Goal: Transaction & Acquisition: Obtain resource

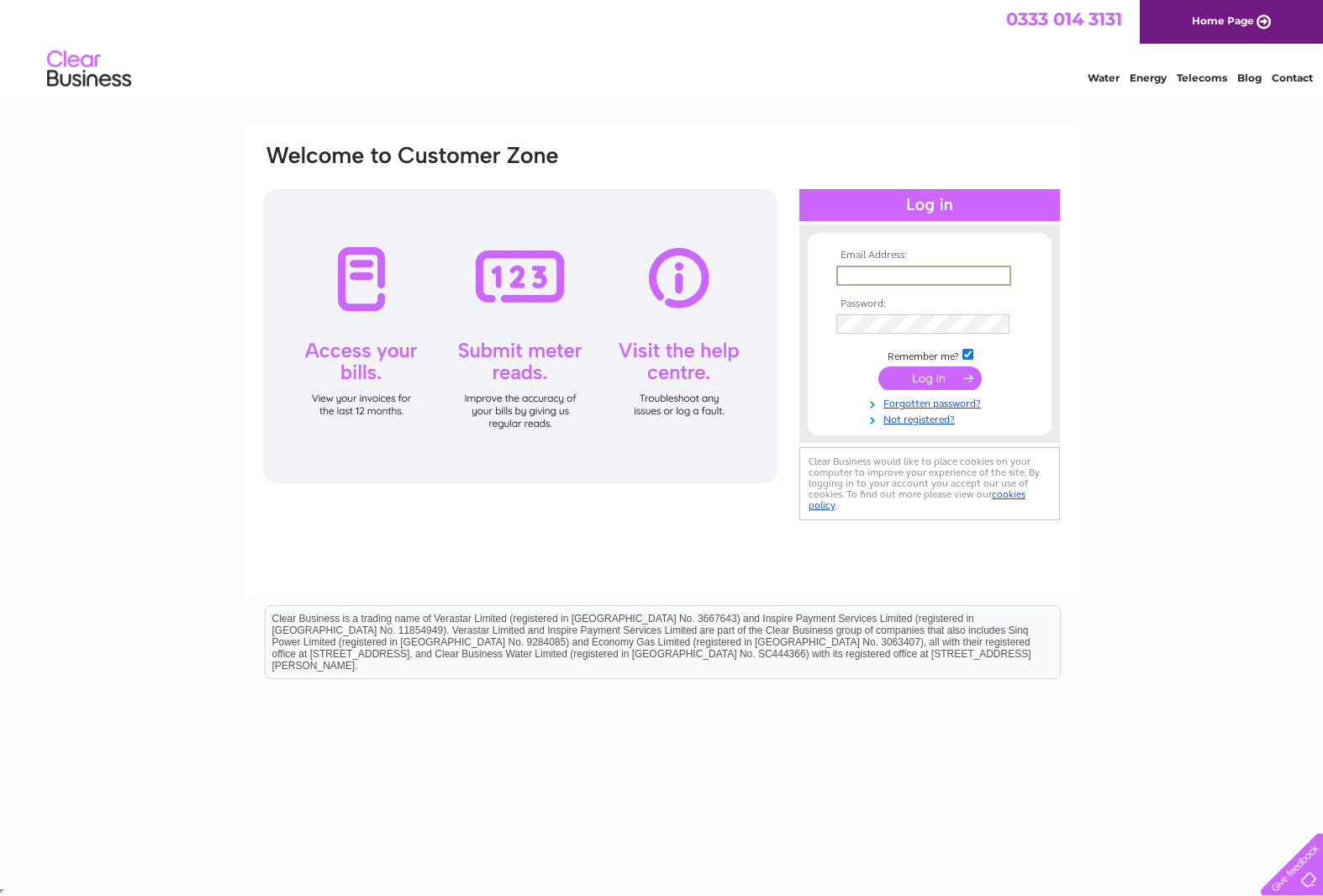
click at [905, 267] on input "text" at bounding box center [924, 275] width 175 height 20
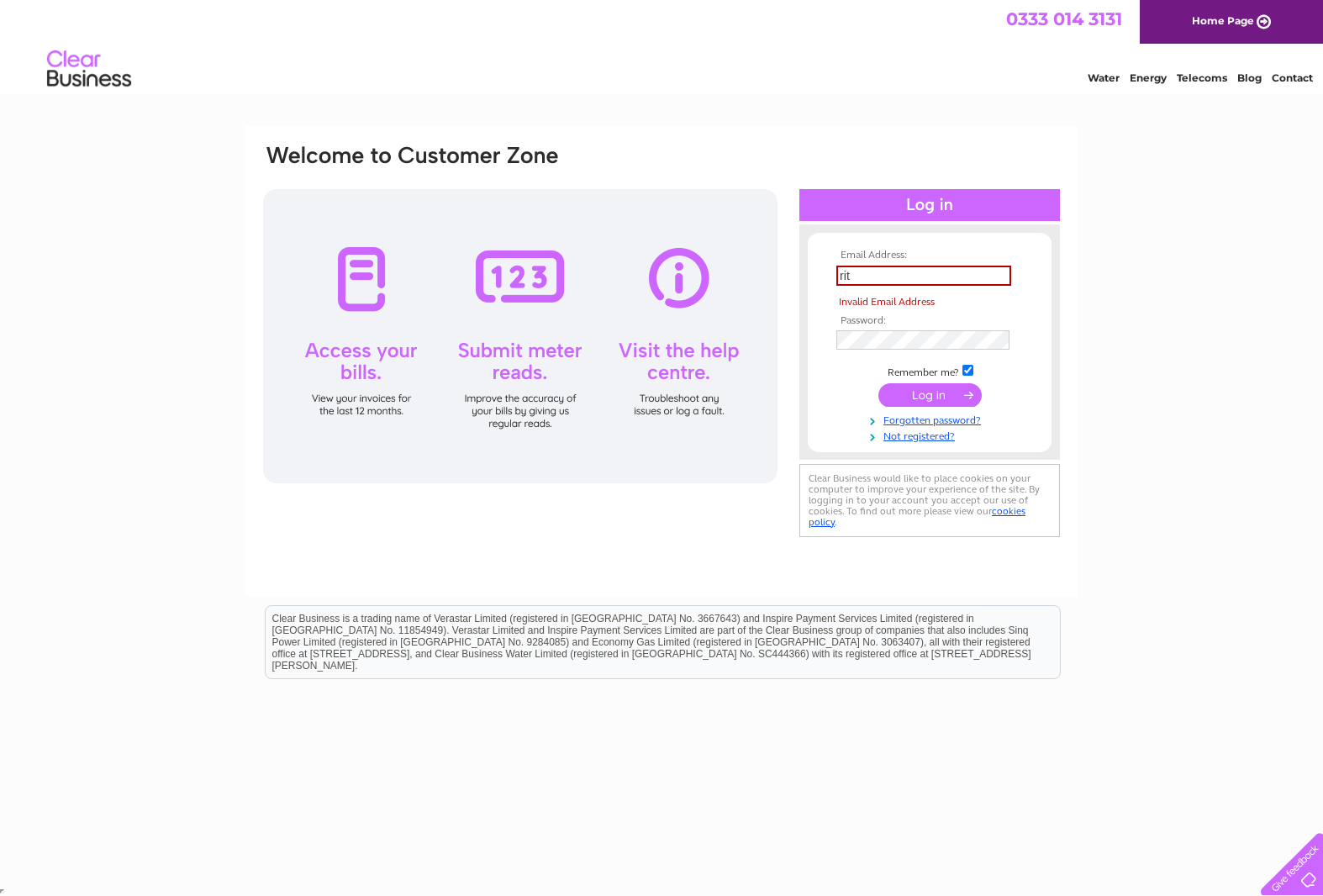
type input "rits_rishel@yahoo.in"
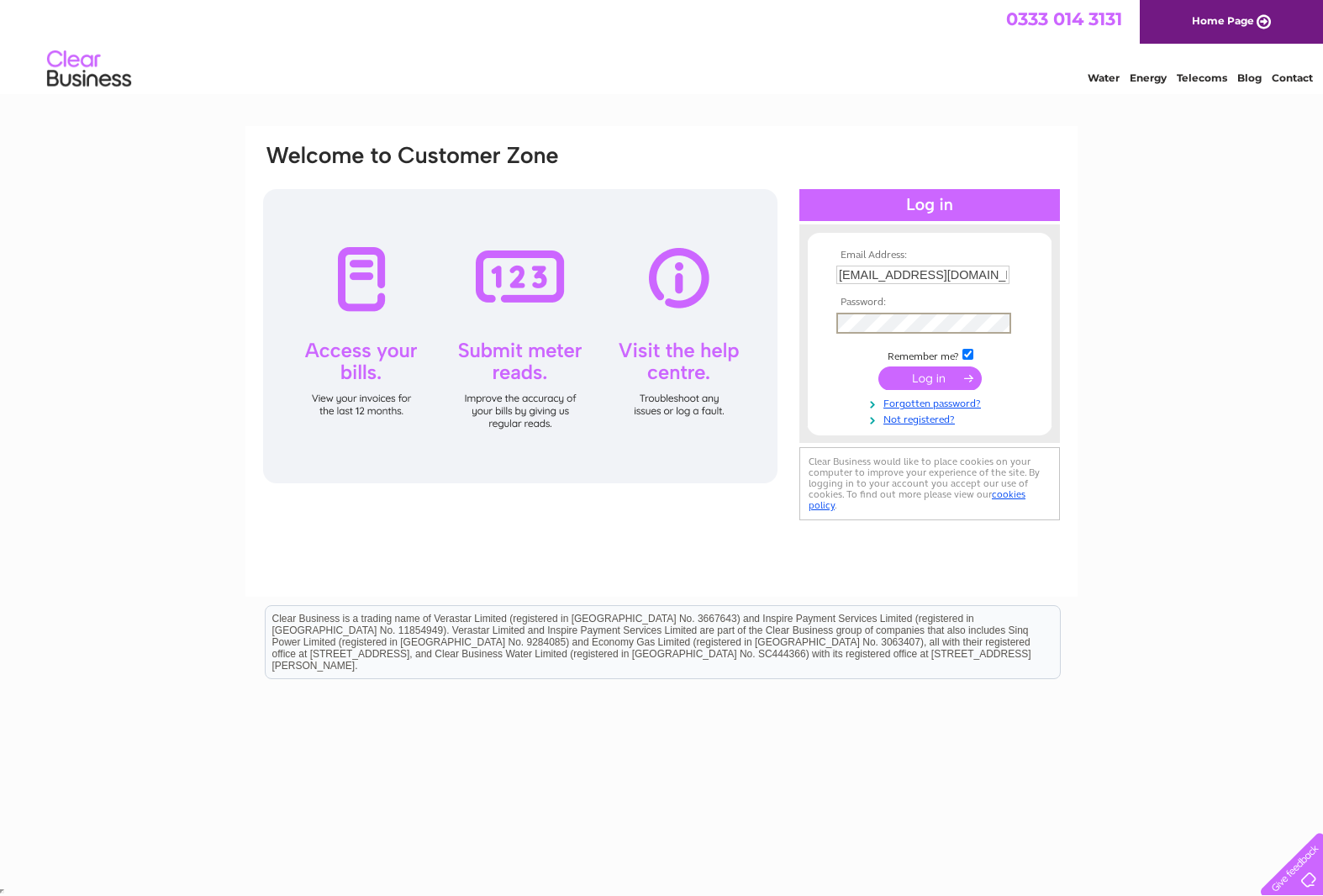
click at [935, 376] on input "submit" at bounding box center [930, 378] width 103 height 23
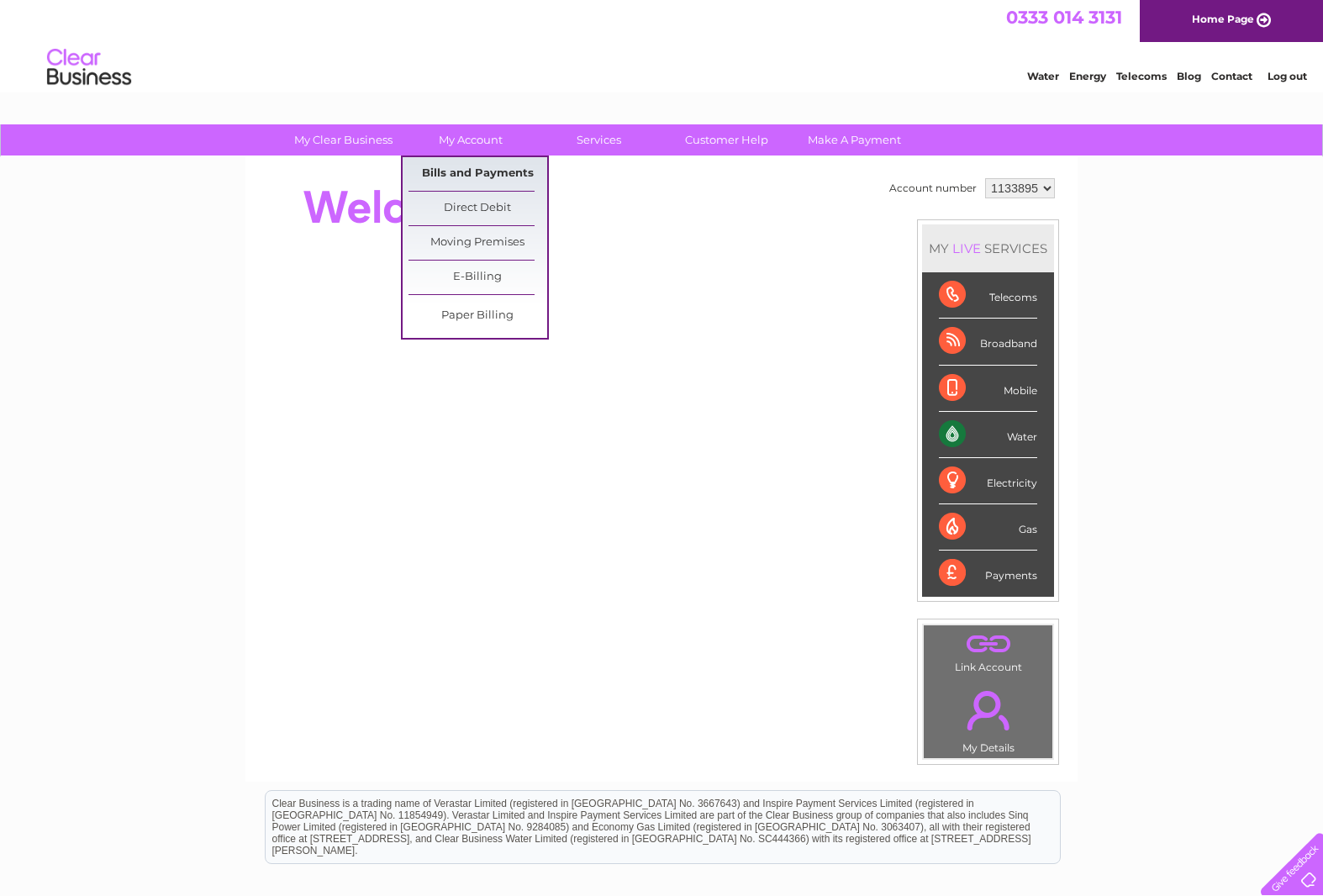
scroll to position [2, 1]
click at [482, 166] on link "Bills and Payments" at bounding box center [478, 174] width 139 height 34
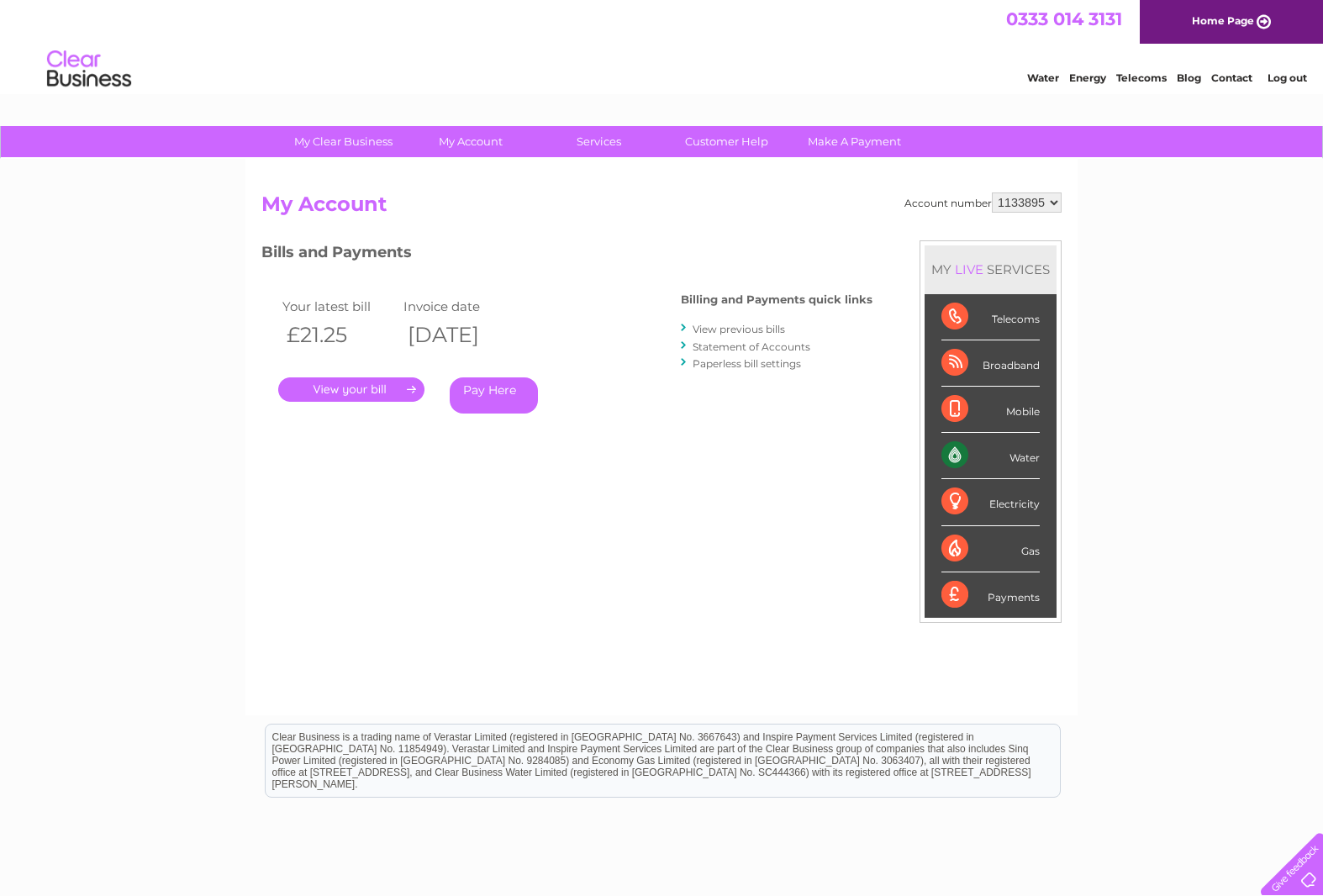
click at [376, 387] on link "." at bounding box center [351, 390] width 147 height 24
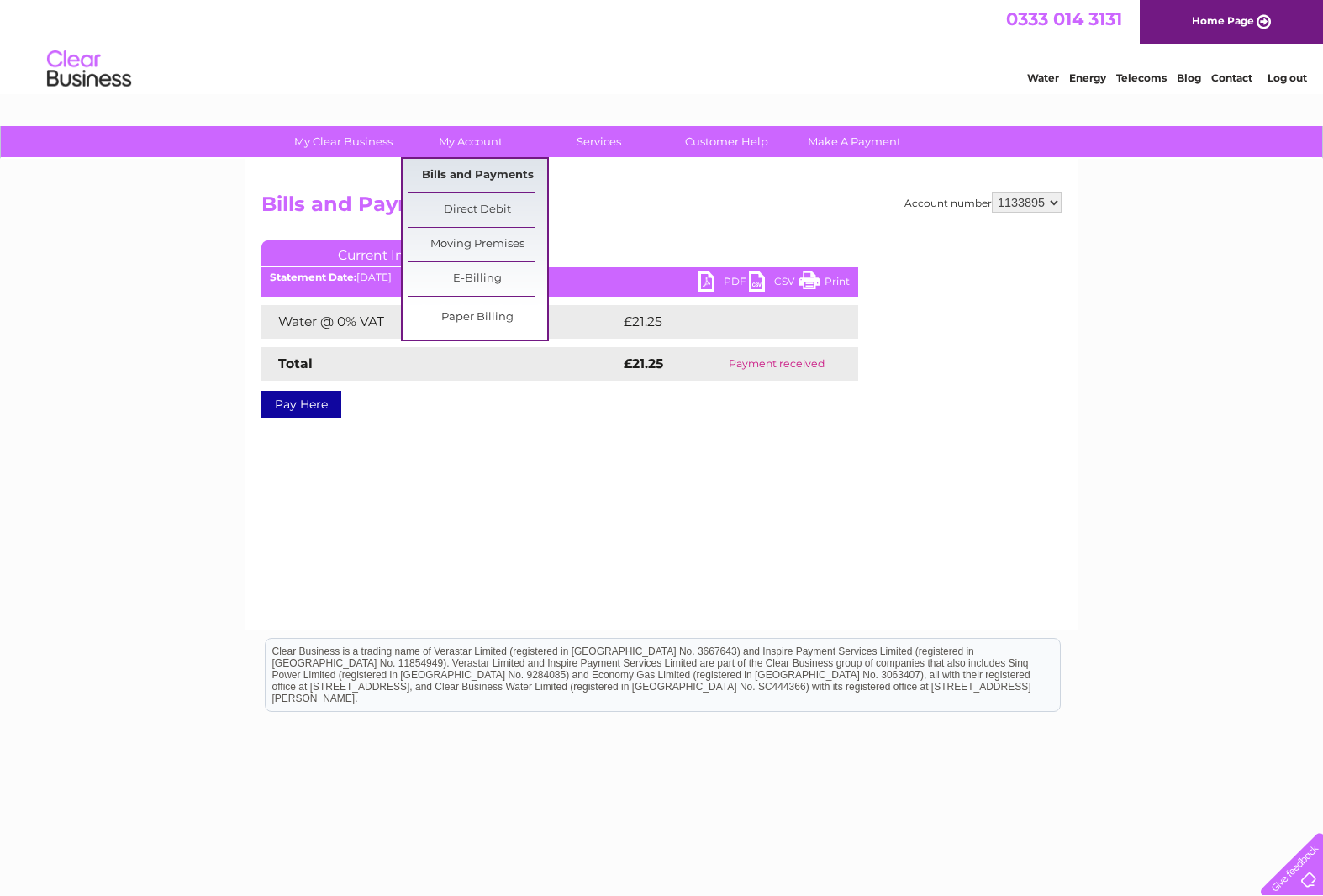
click at [466, 171] on link "Bills and Payments" at bounding box center [478, 176] width 139 height 34
click at [465, 177] on link "Bills and Payments" at bounding box center [478, 176] width 139 height 34
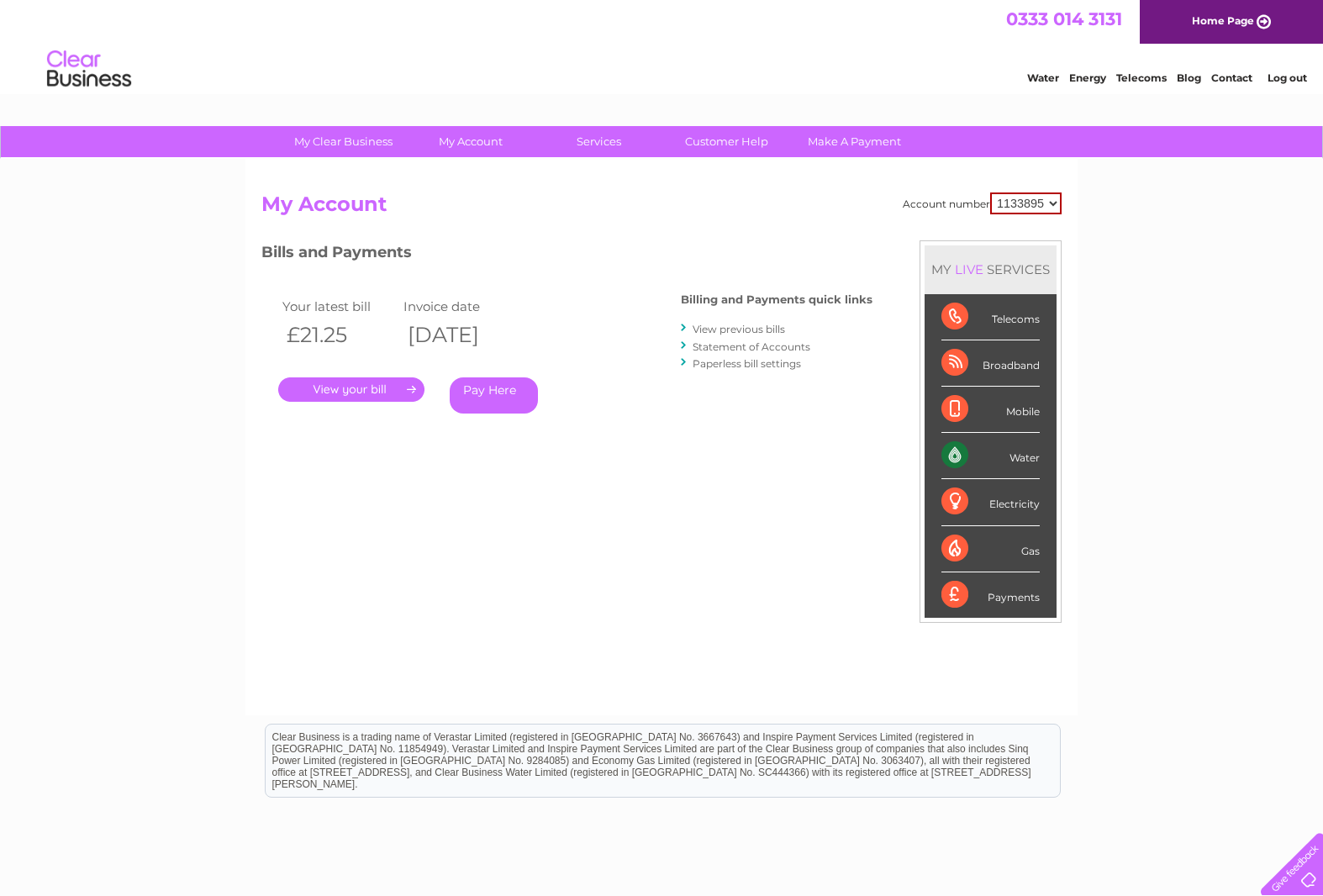
click at [726, 329] on link "View previous bills" at bounding box center [739, 328] width 92 height 12
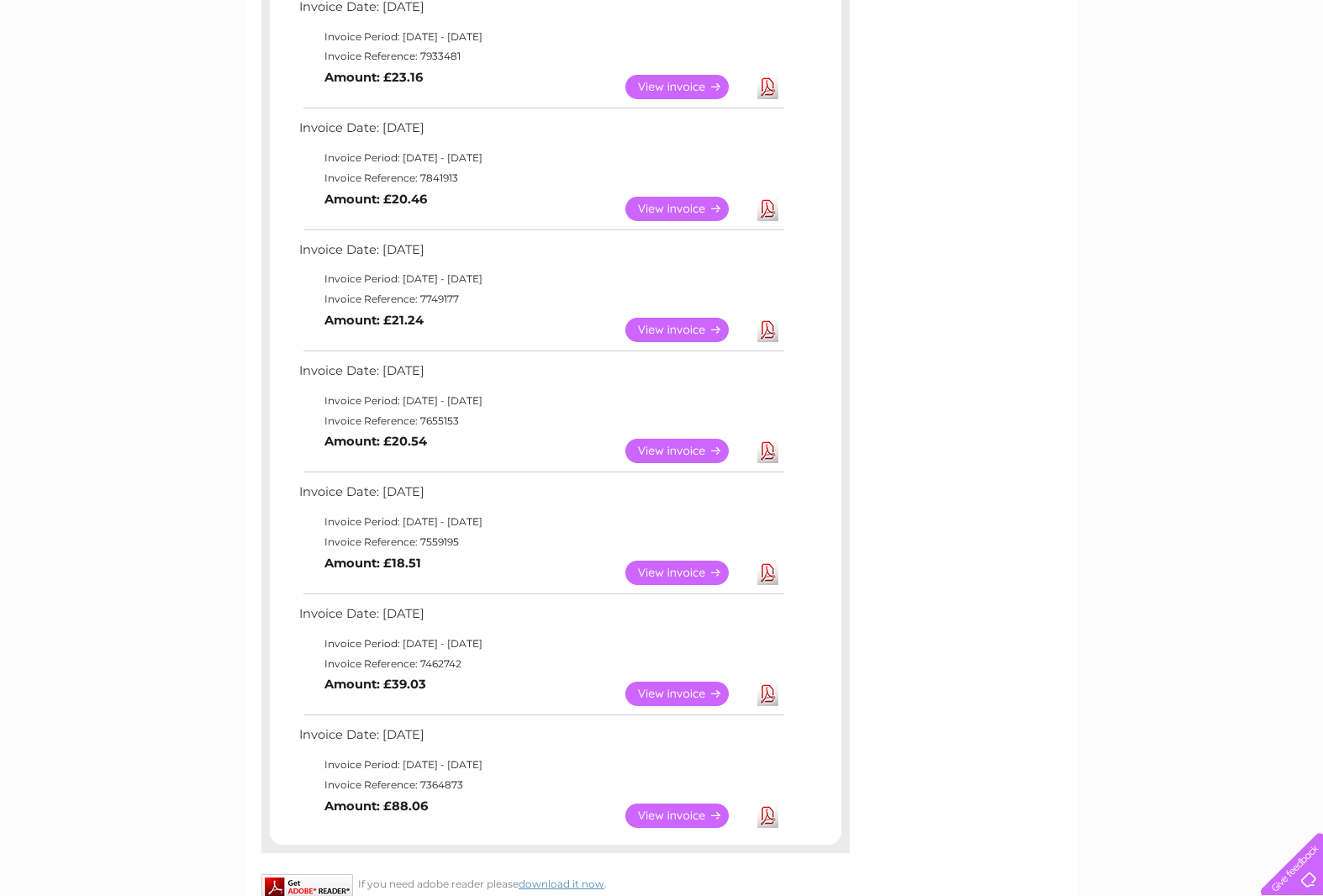
scroll to position [440, 0]
click at [769, 684] on link "Download" at bounding box center [768, 694] width 21 height 24
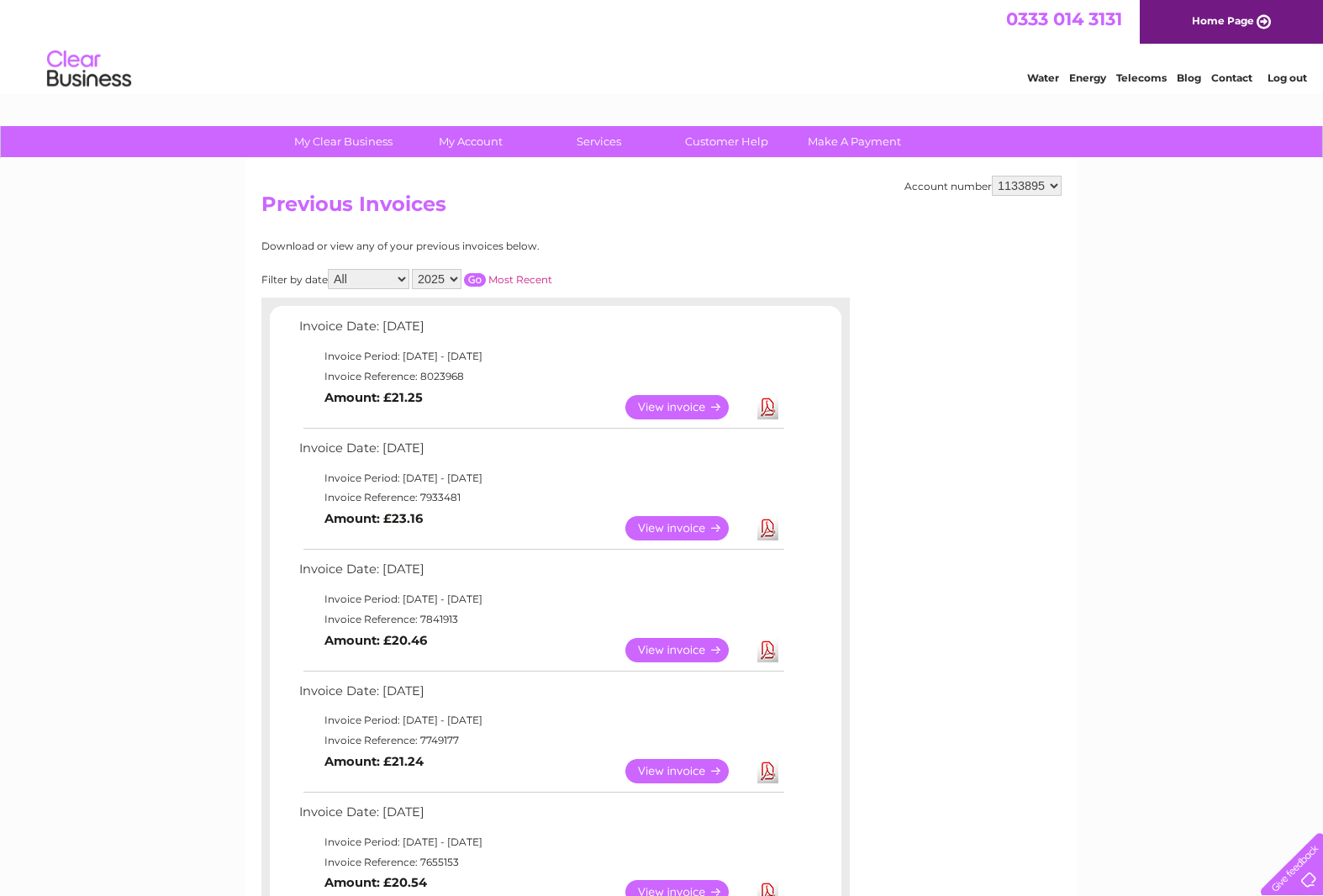
scroll to position [0, 0]
click at [660, 400] on link "View" at bounding box center [687, 407] width 123 height 24
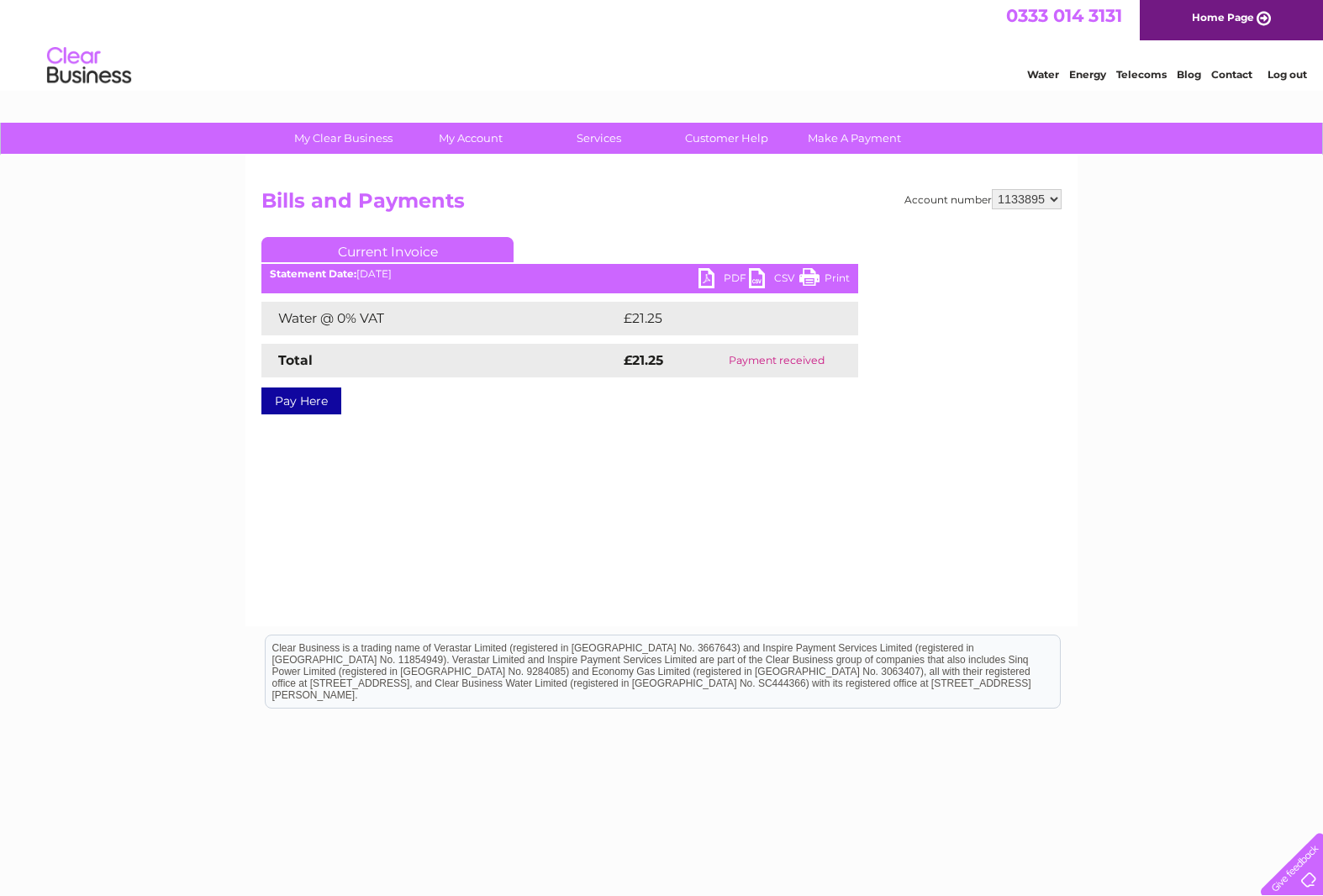
scroll to position [4, 0]
click at [725, 275] on link "PDF" at bounding box center [724, 280] width 51 height 24
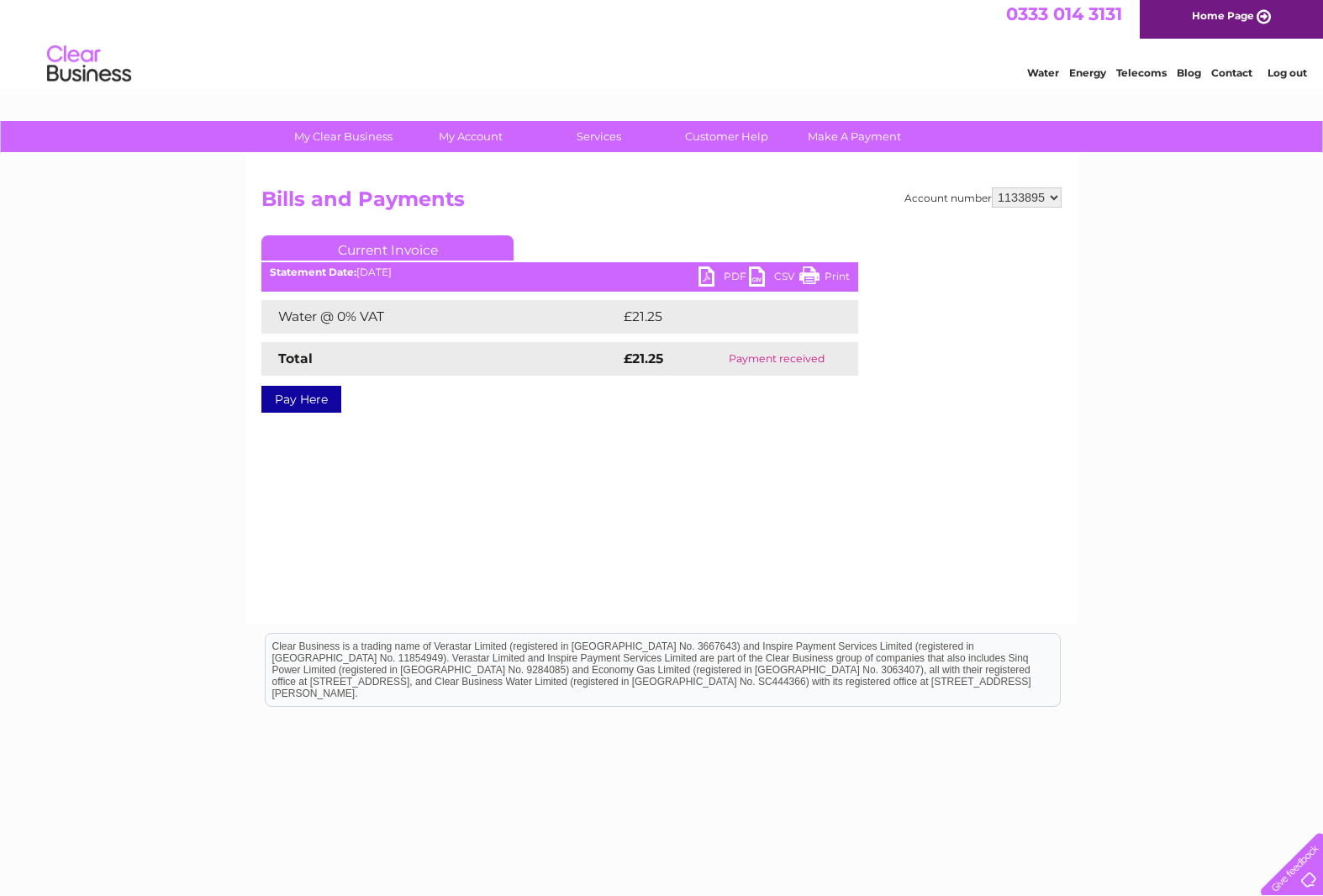
scroll to position [6, 0]
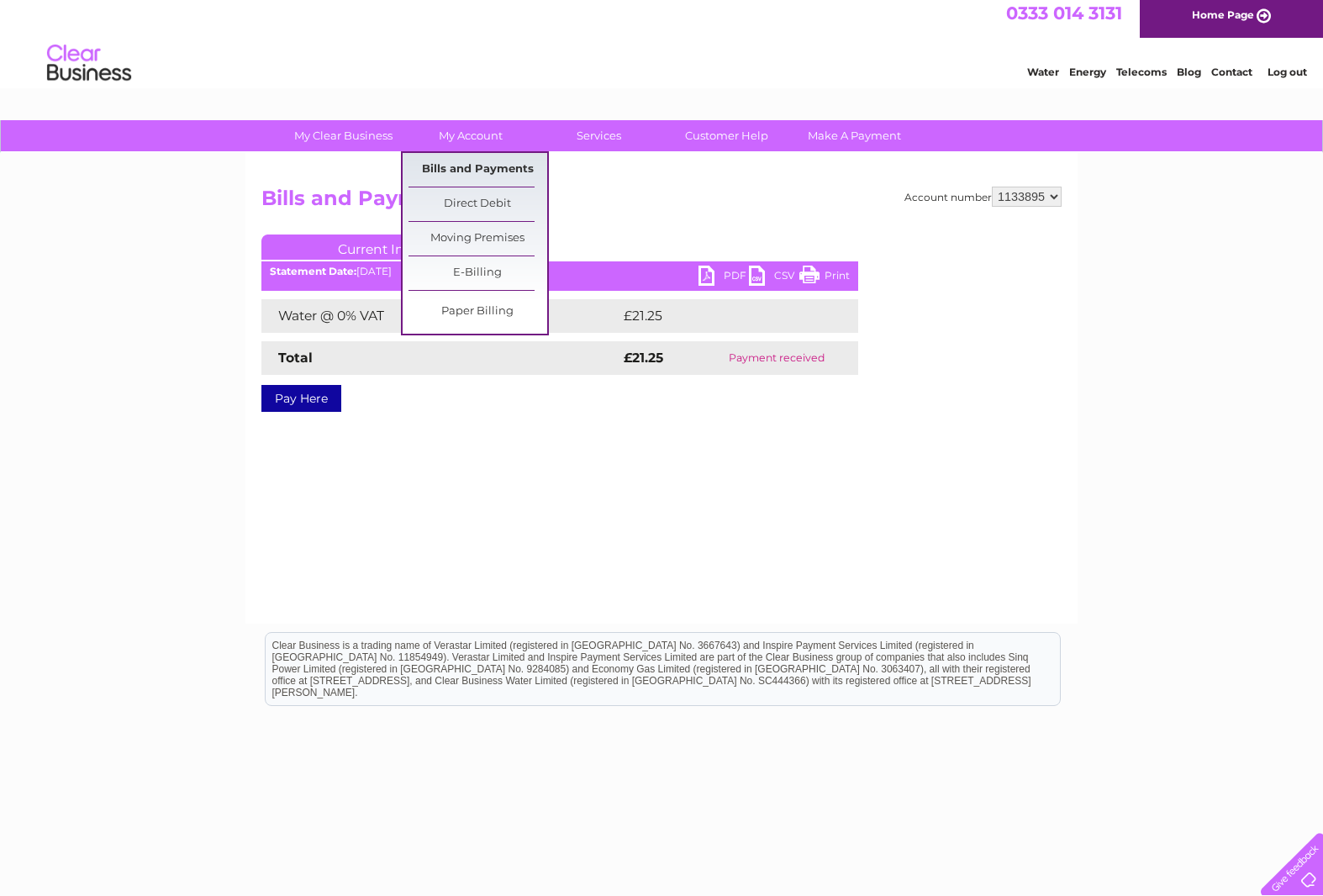
click at [471, 171] on link "Bills and Payments" at bounding box center [478, 170] width 139 height 34
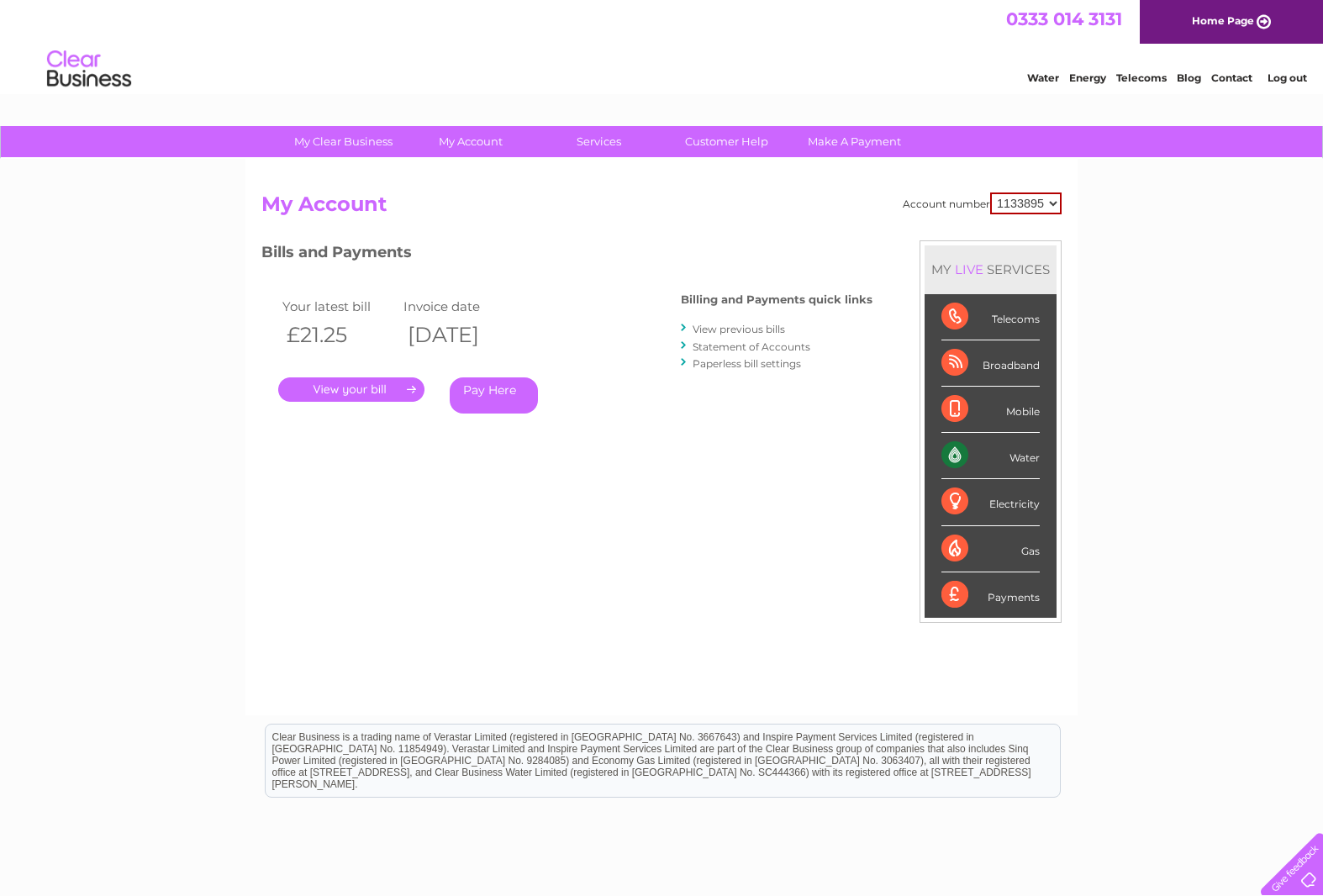
click at [725, 327] on link "View previous bills" at bounding box center [739, 328] width 92 height 12
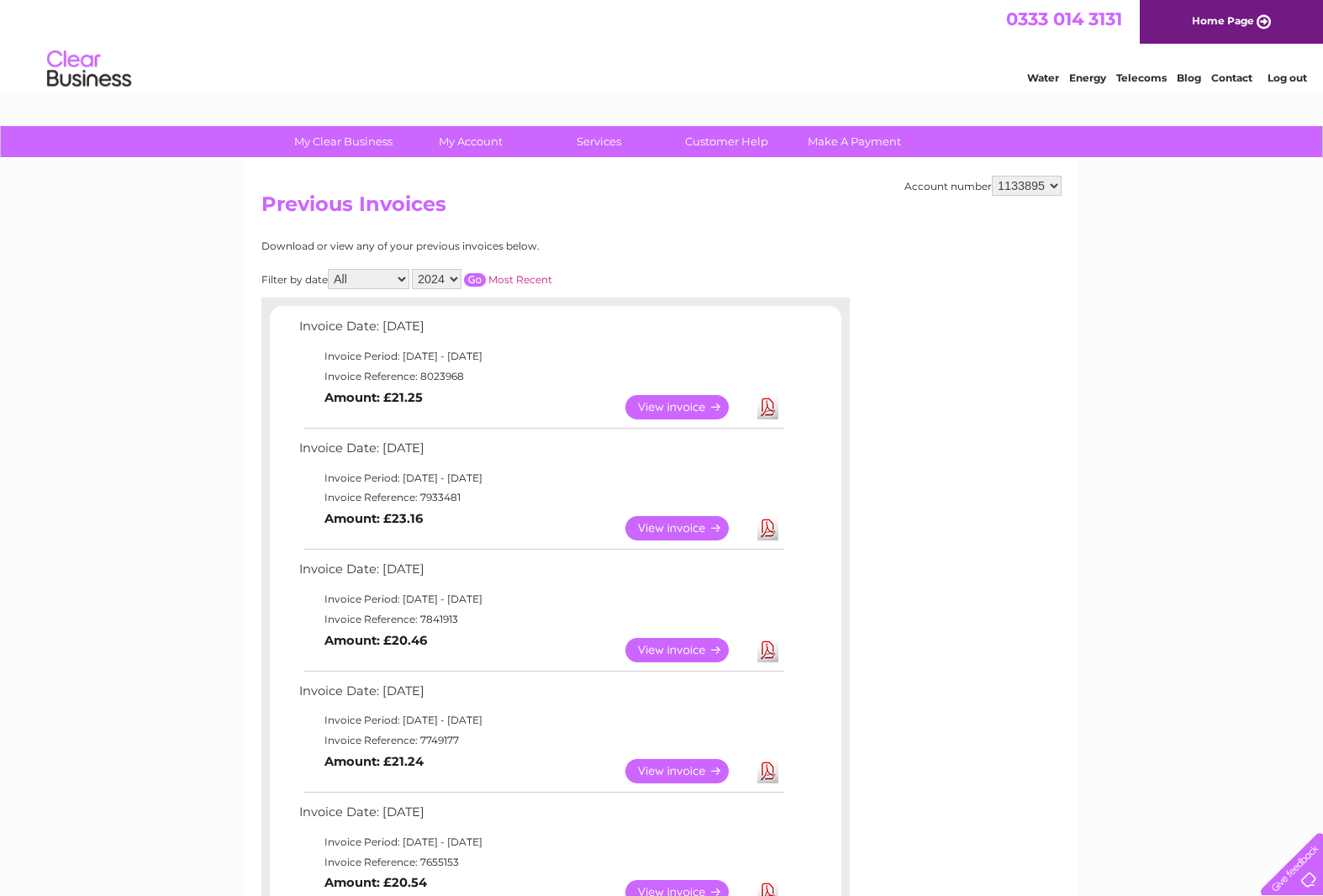
click at [486, 275] on input "button" at bounding box center [475, 280] width 22 height 13
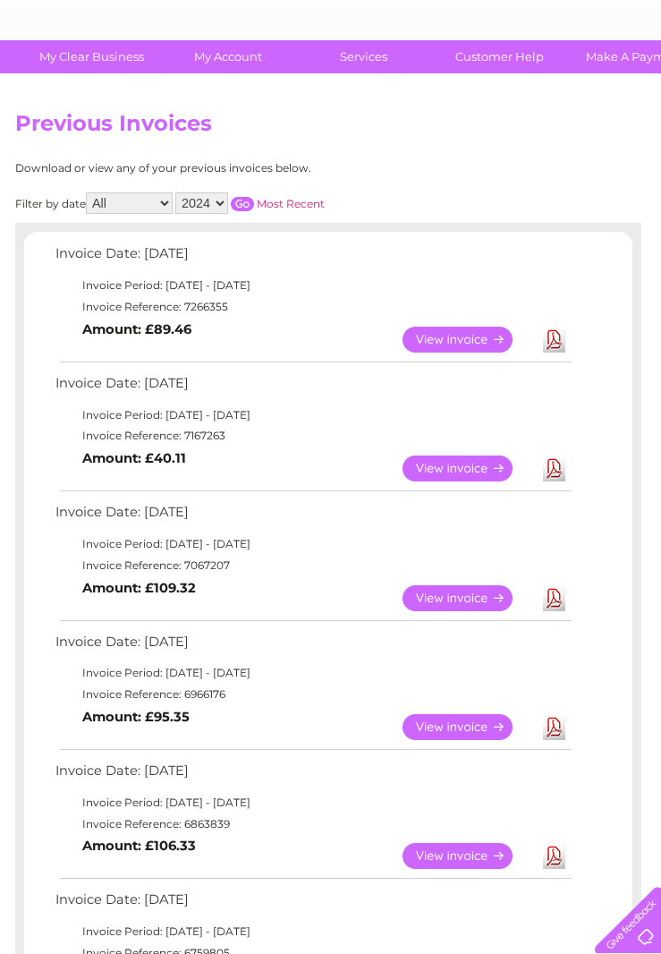
scroll to position [94, 4]
select select "2025"
click at [252, 197] on input "button" at bounding box center [240, 204] width 23 height 14
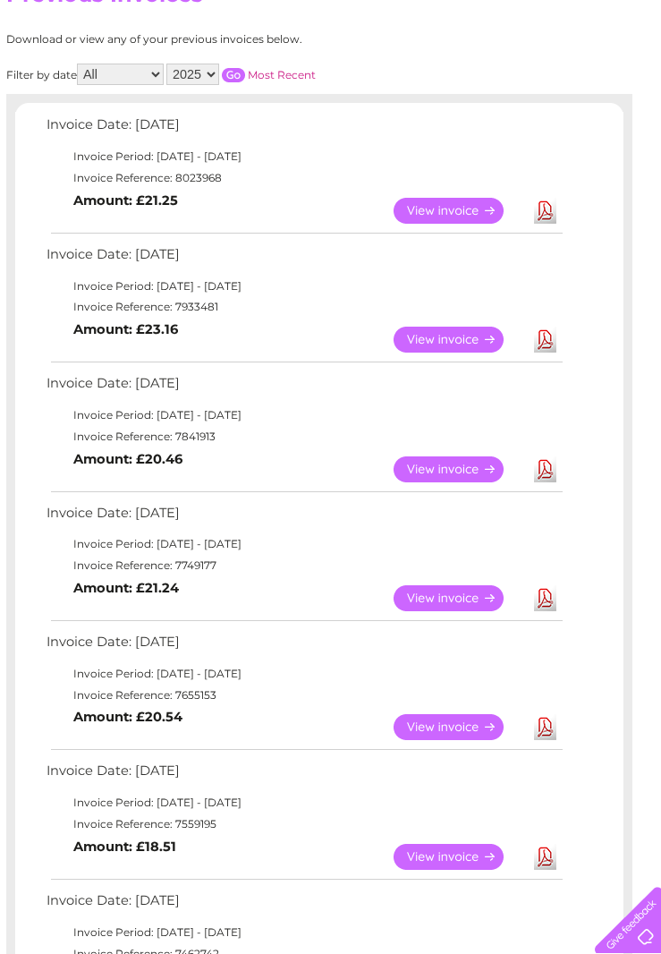
scroll to position [223, 0]
